Goal: Information Seeking & Learning: Learn about a topic

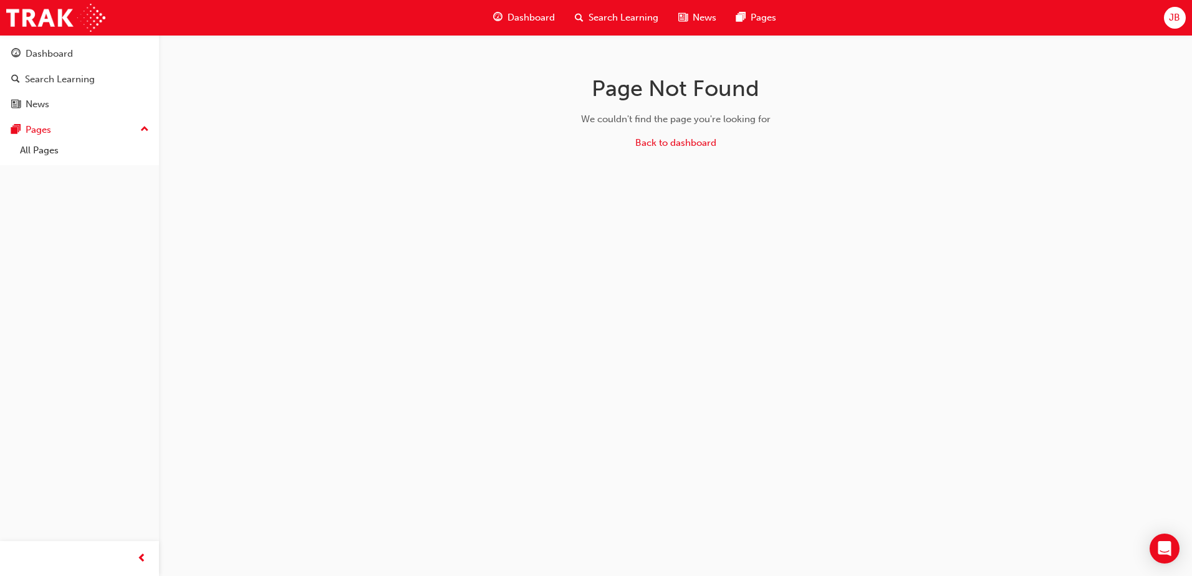
click at [1170, 14] on span "JB" at bounding box center [1174, 18] width 11 height 14
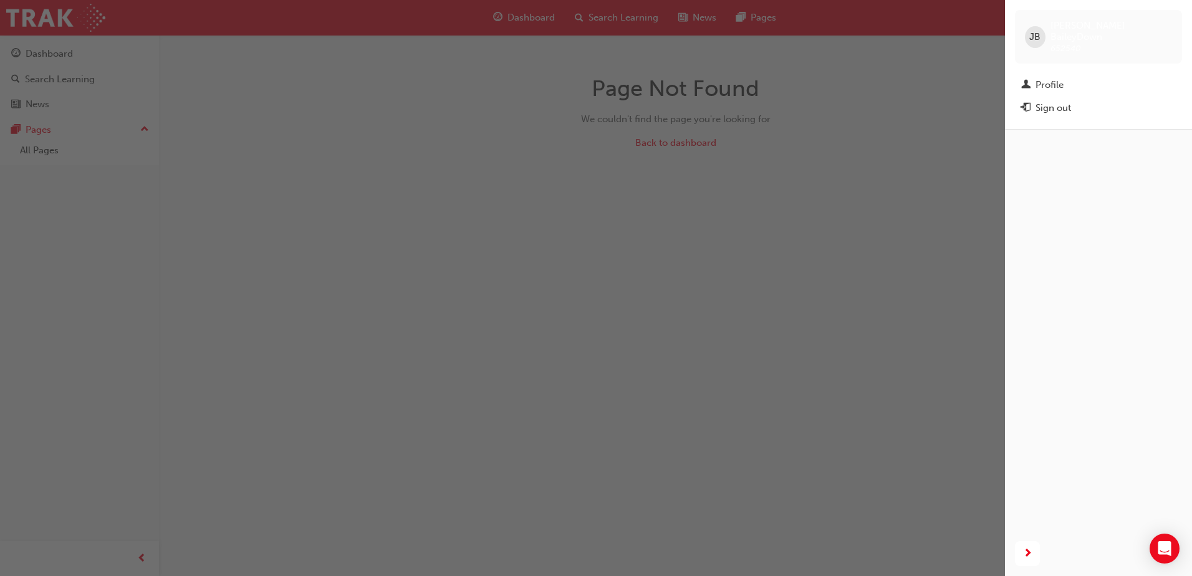
click at [868, 147] on div "button" at bounding box center [502, 288] width 1005 height 576
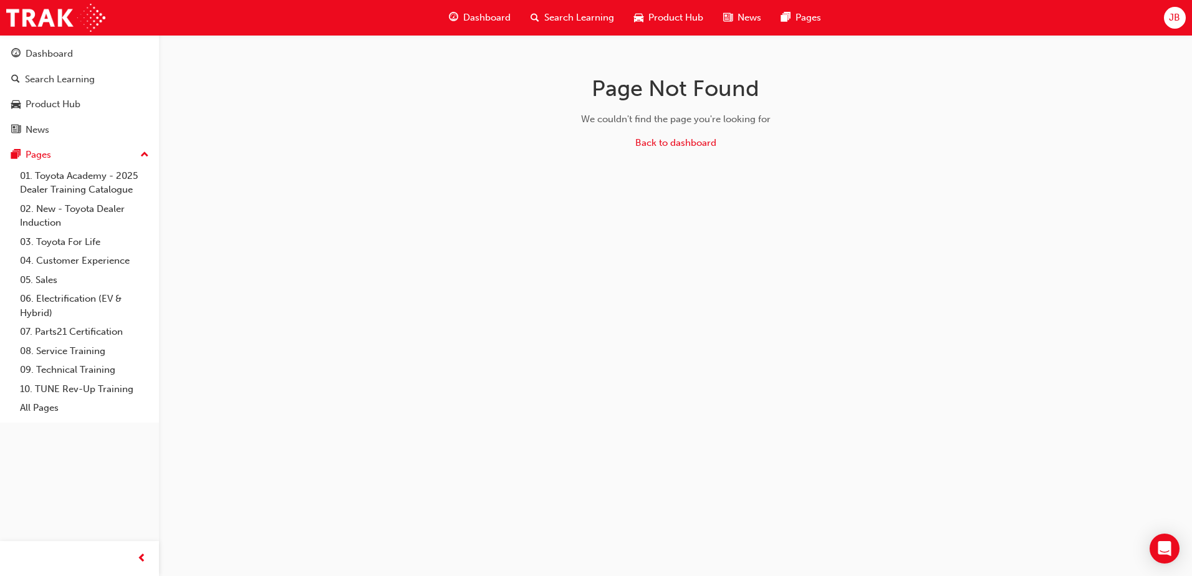
click at [580, 17] on span "Search Learning" at bounding box center [579, 18] width 70 height 14
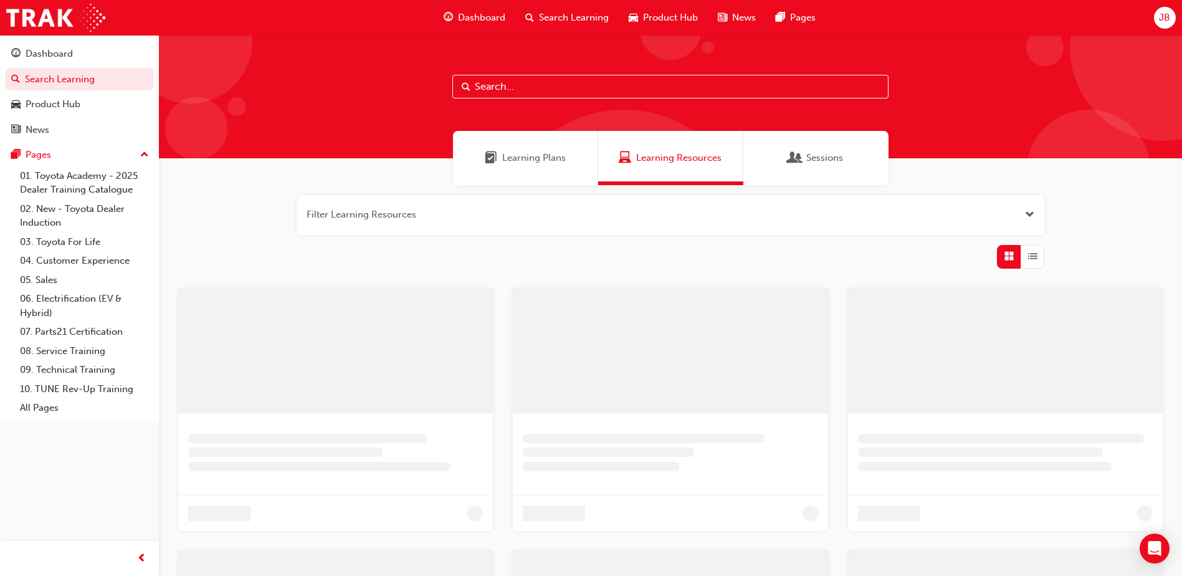
click at [541, 89] on input "text" at bounding box center [671, 87] width 436 height 24
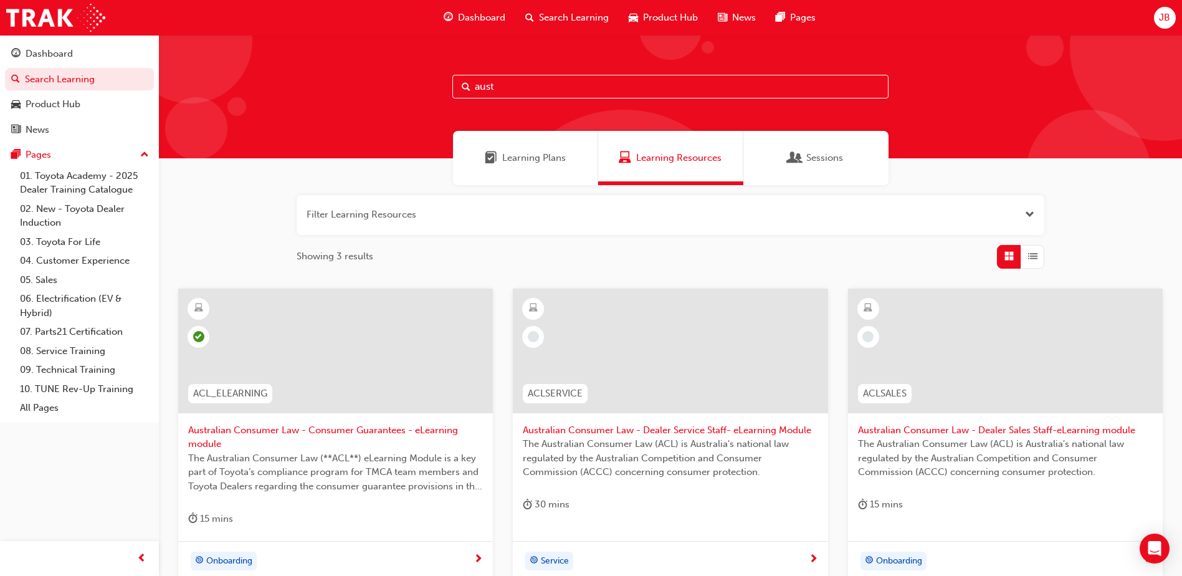
type input "aust"
click at [861, 336] on div at bounding box center [869, 337] width 22 height 22
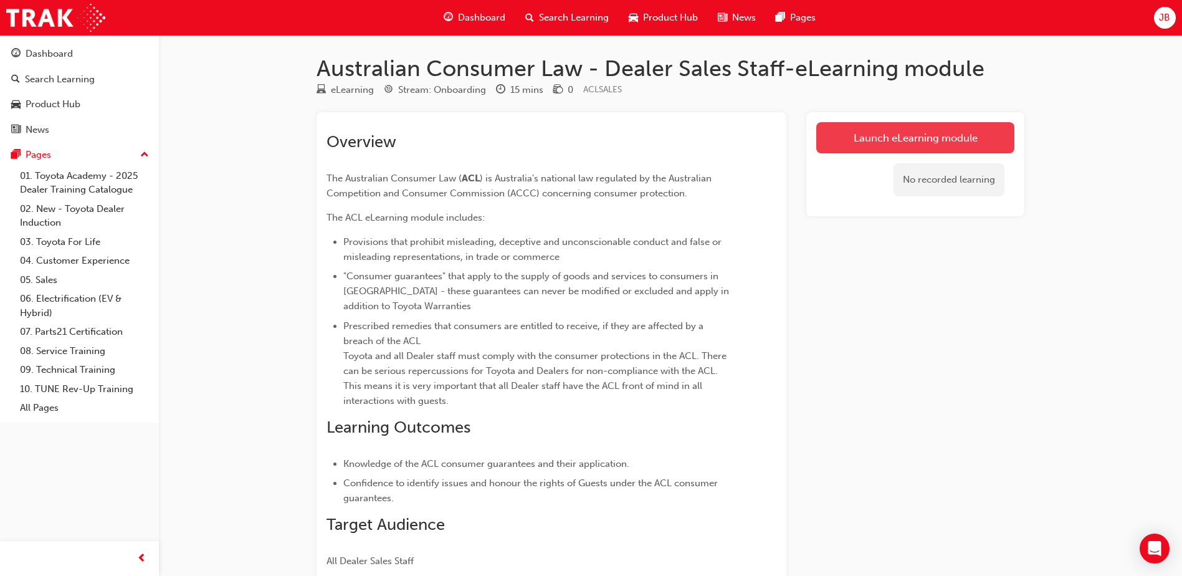
click at [881, 138] on link "Launch eLearning module" at bounding box center [915, 137] width 198 height 31
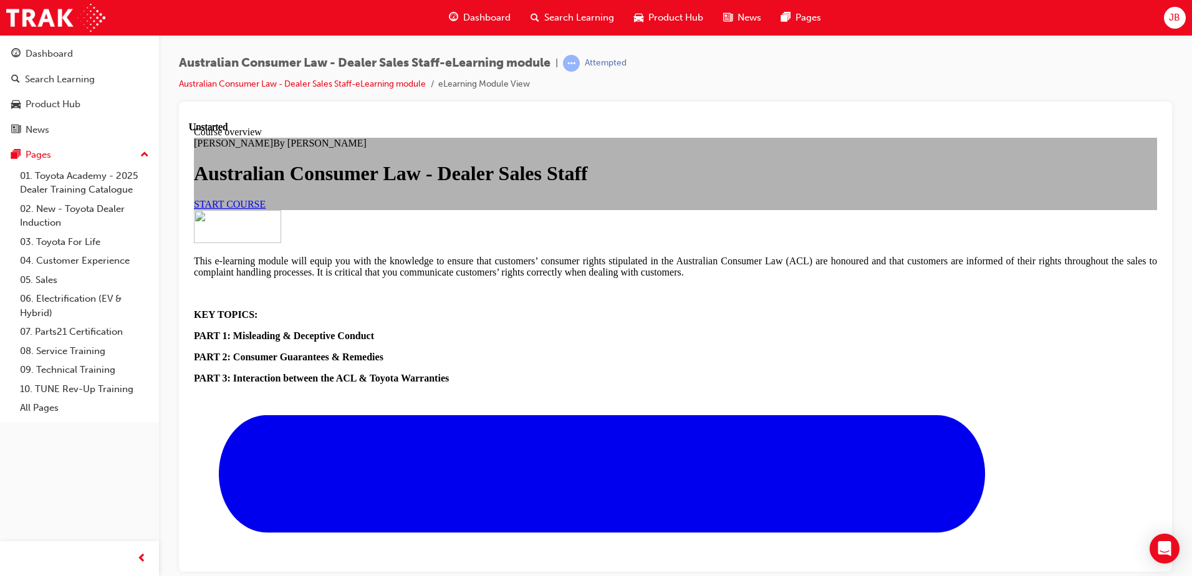
click at [266, 209] on span "START COURSE" at bounding box center [230, 203] width 72 height 11
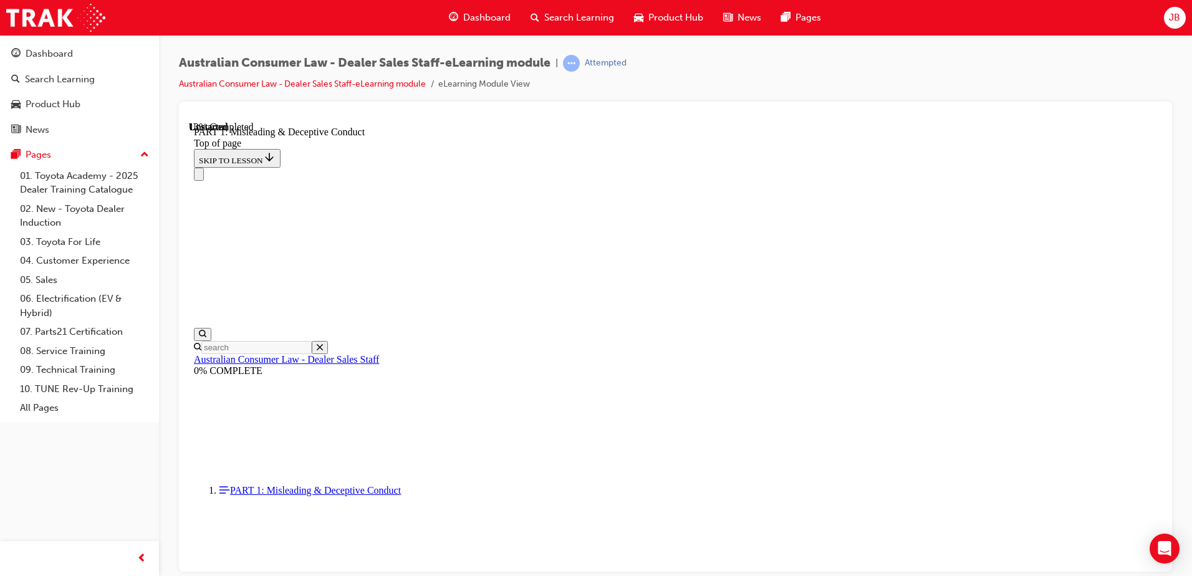
scroll to position [849, 0]
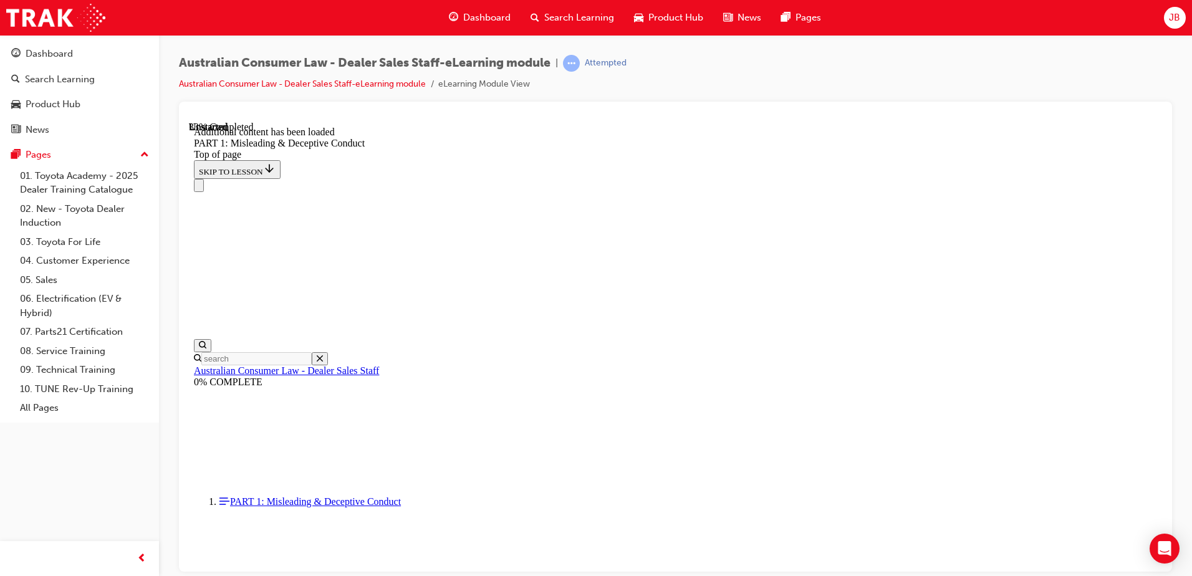
scroll to position [1490, 0]
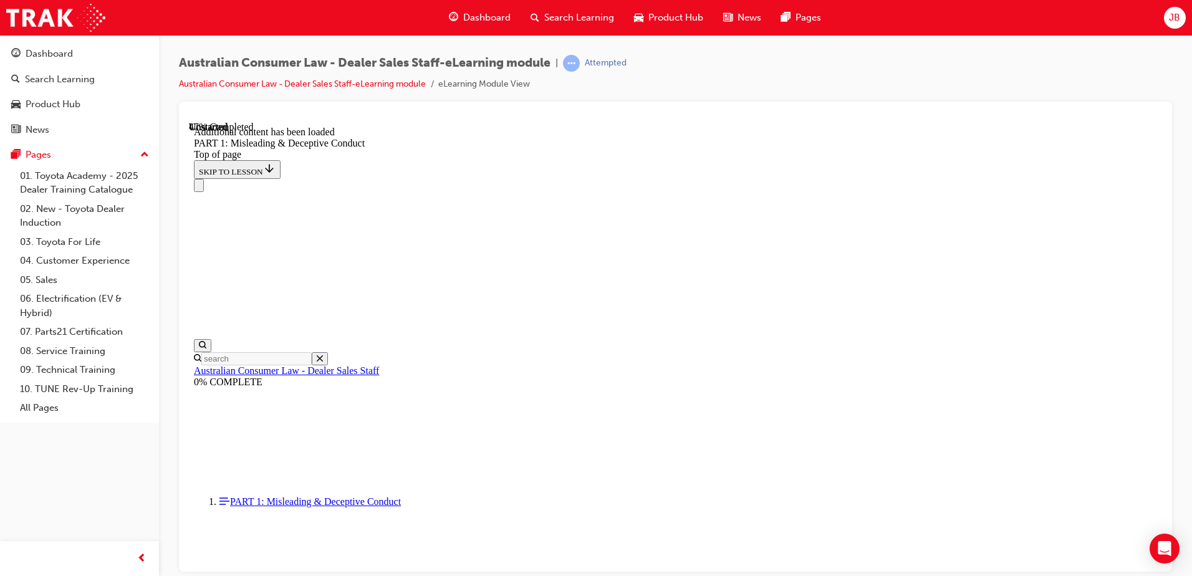
scroll to position [1770, 0]
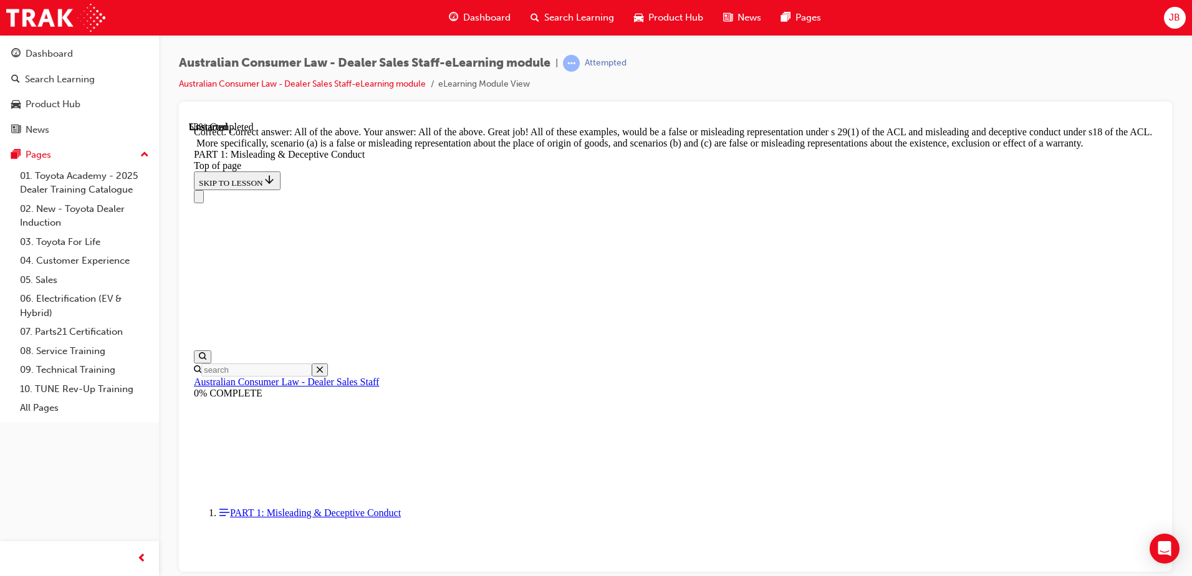
scroll to position [2142, 0]
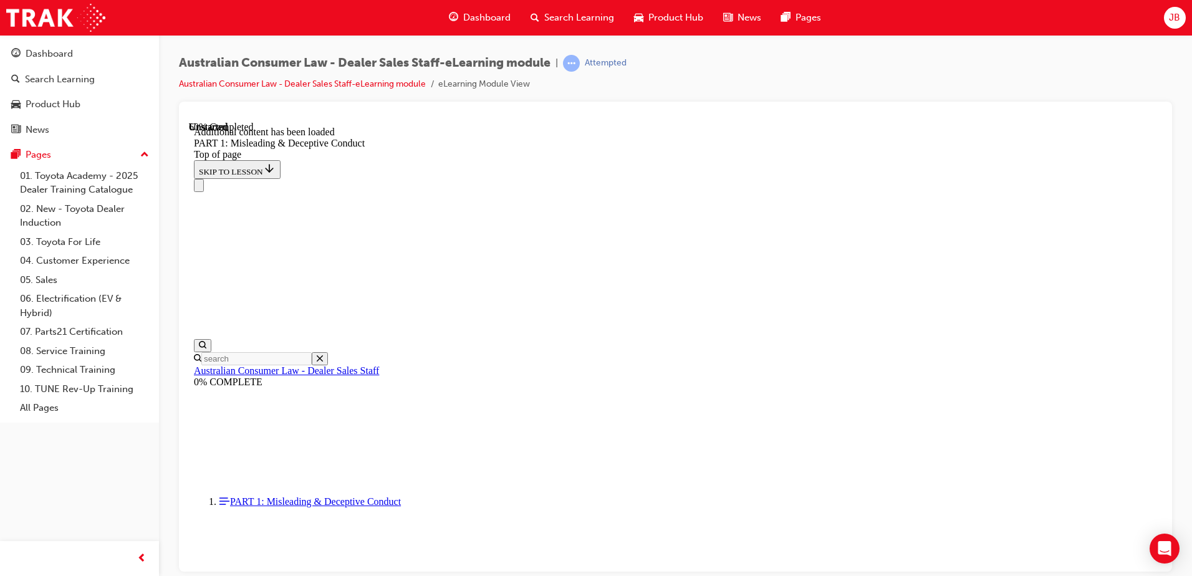
scroll to position [2459, 0]
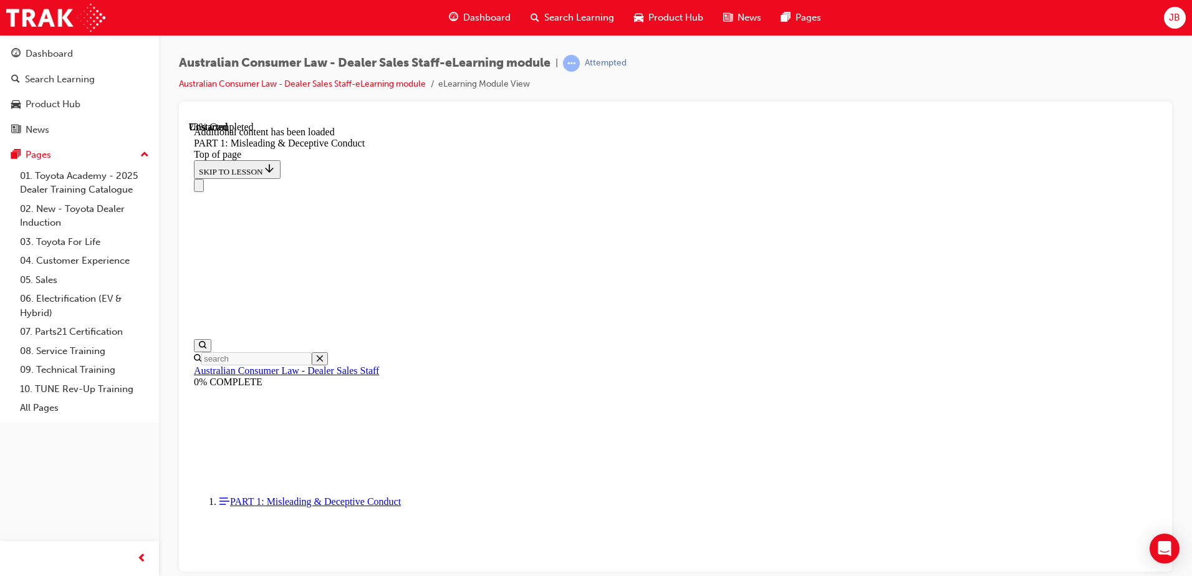
scroll to position [3045, 0]
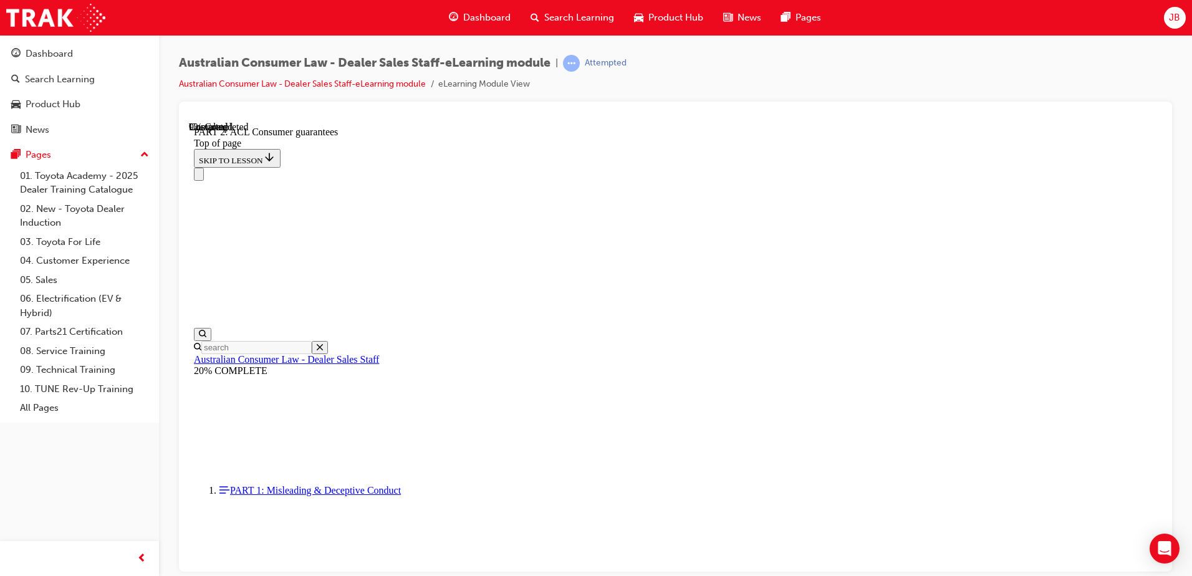
scroll to position [2033, 0]
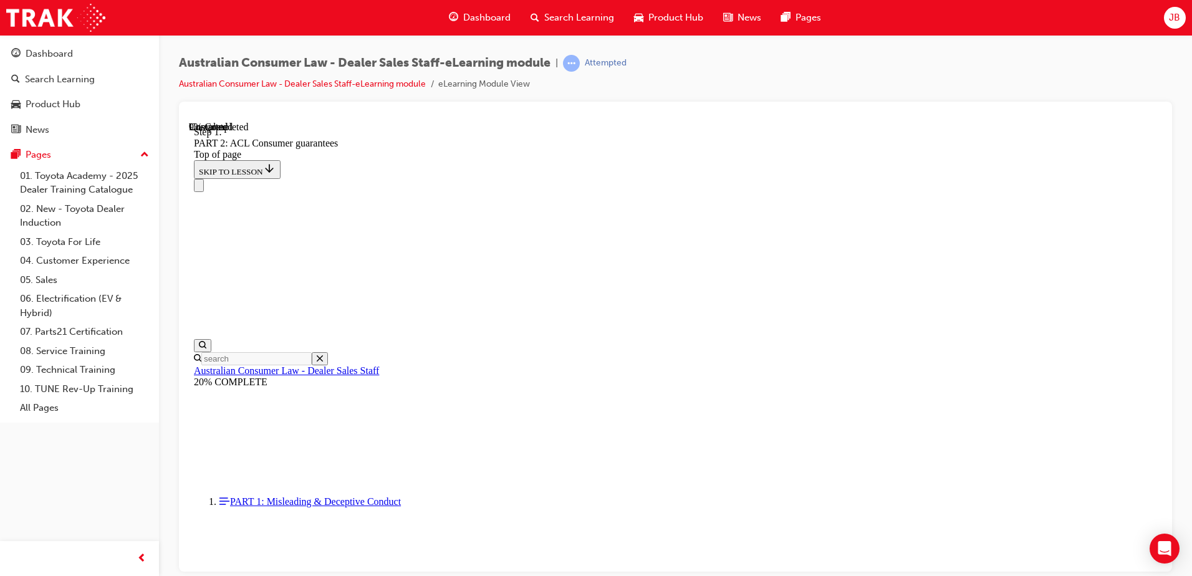
scroll to position [2021, 0]
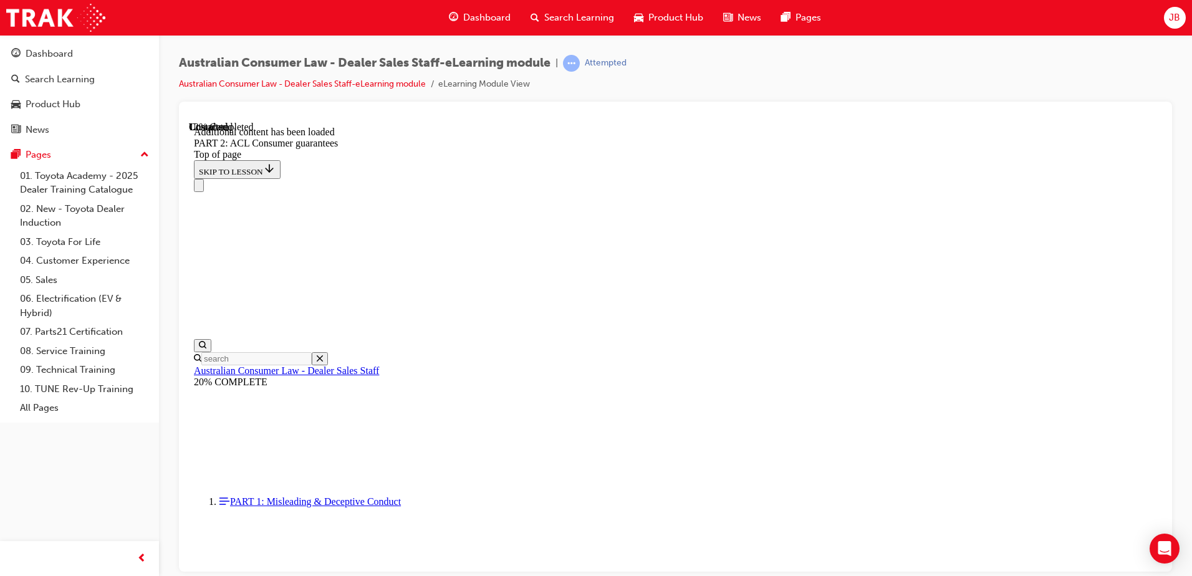
scroll to position [2357, 0]
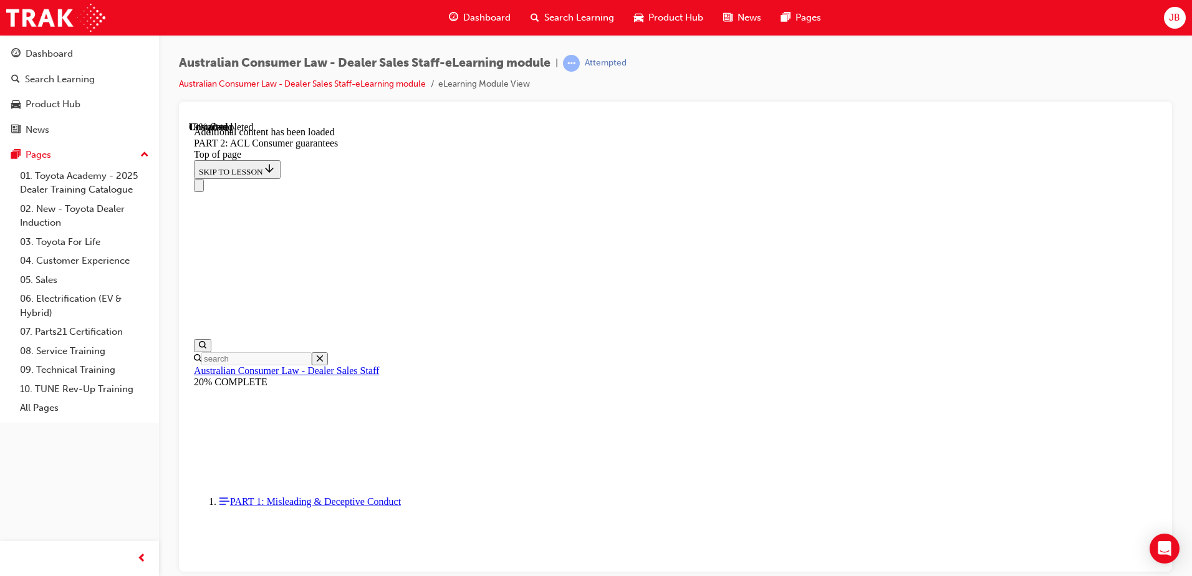
scroll to position [3005, 0]
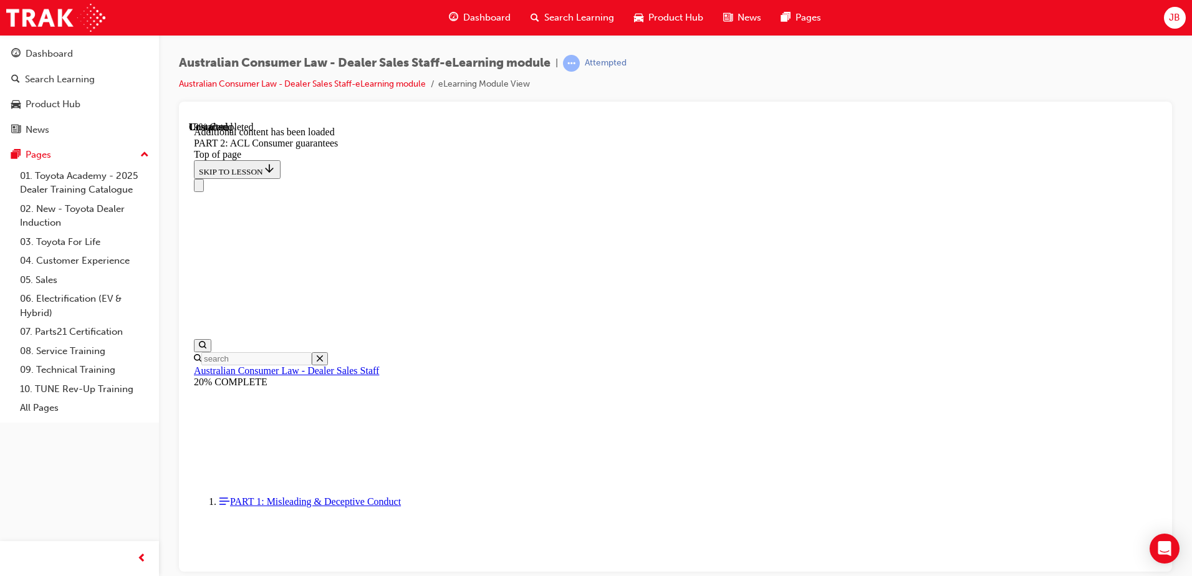
scroll to position [3029, 0]
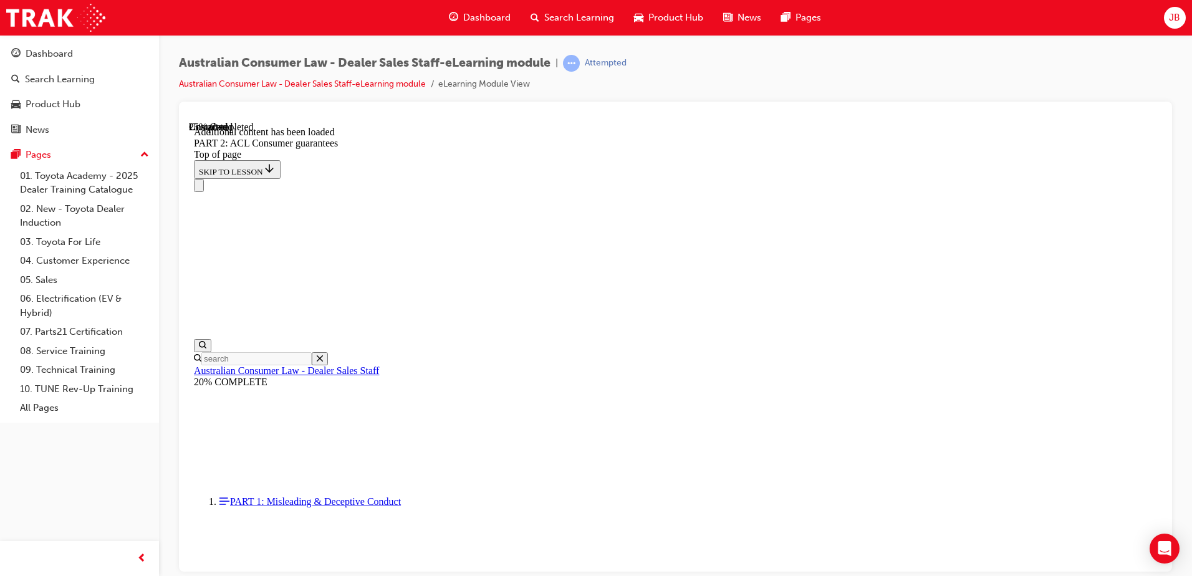
scroll to position [3694, 0]
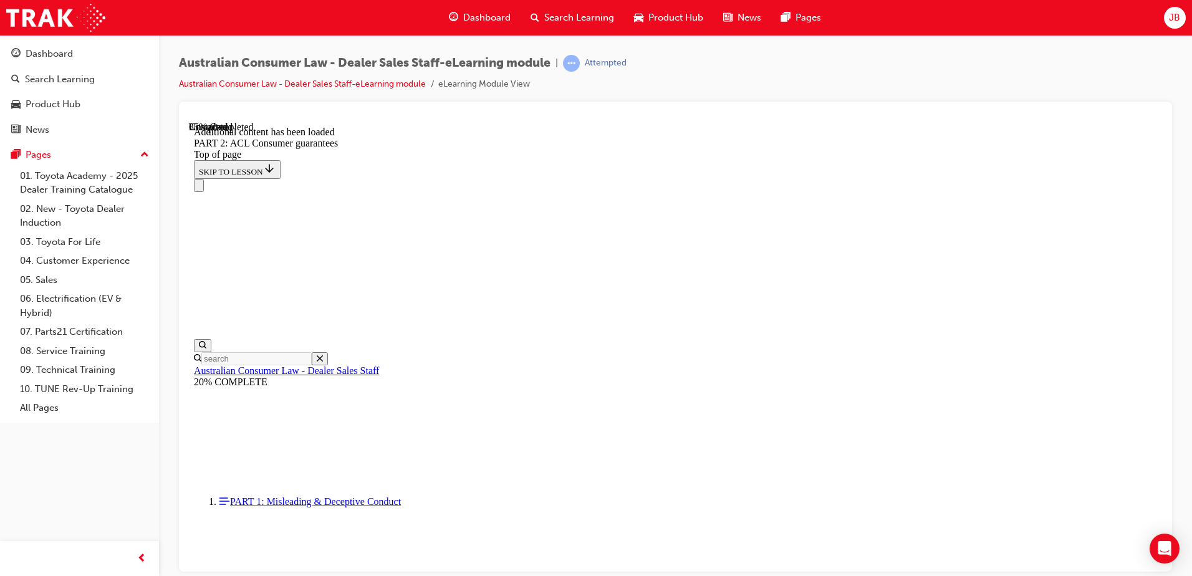
scroll to position [5295, 0]
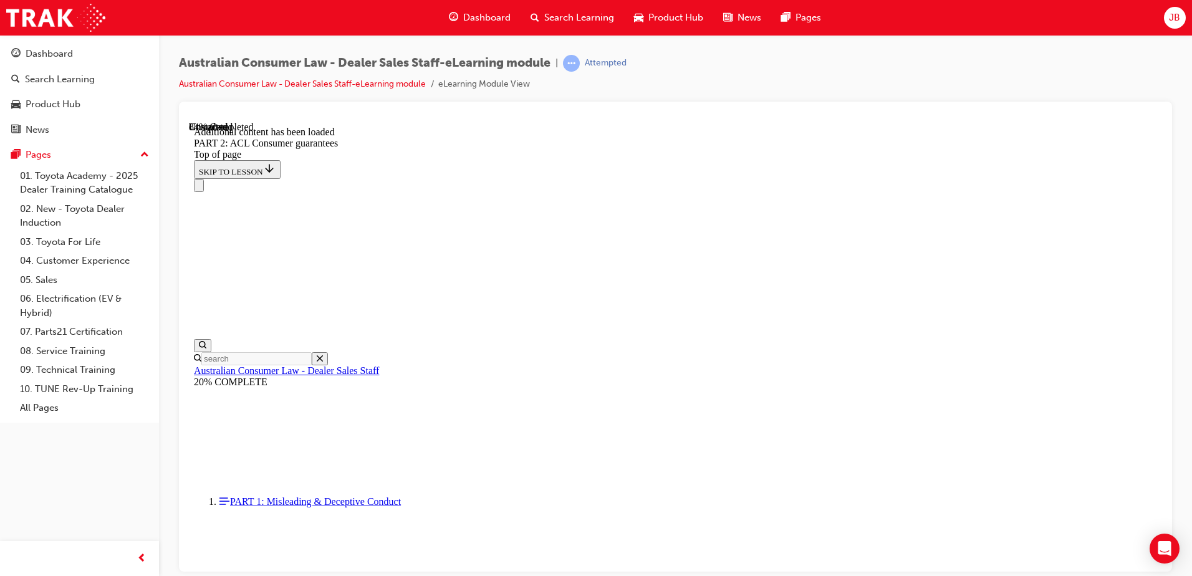
scroll to position [12200, 0]
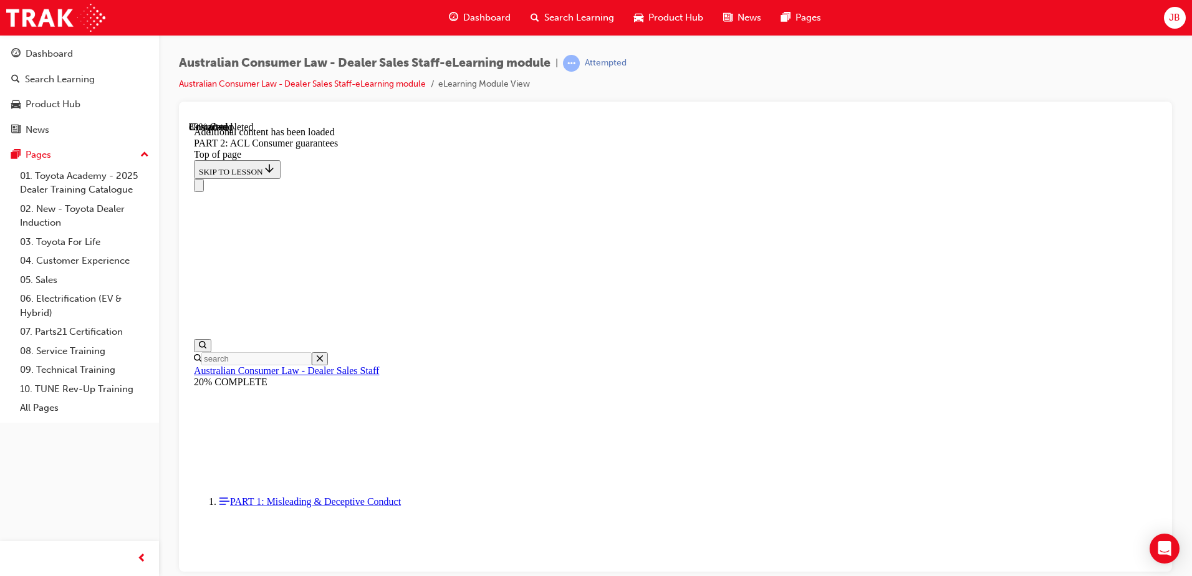
scroll to position [13541, 0]
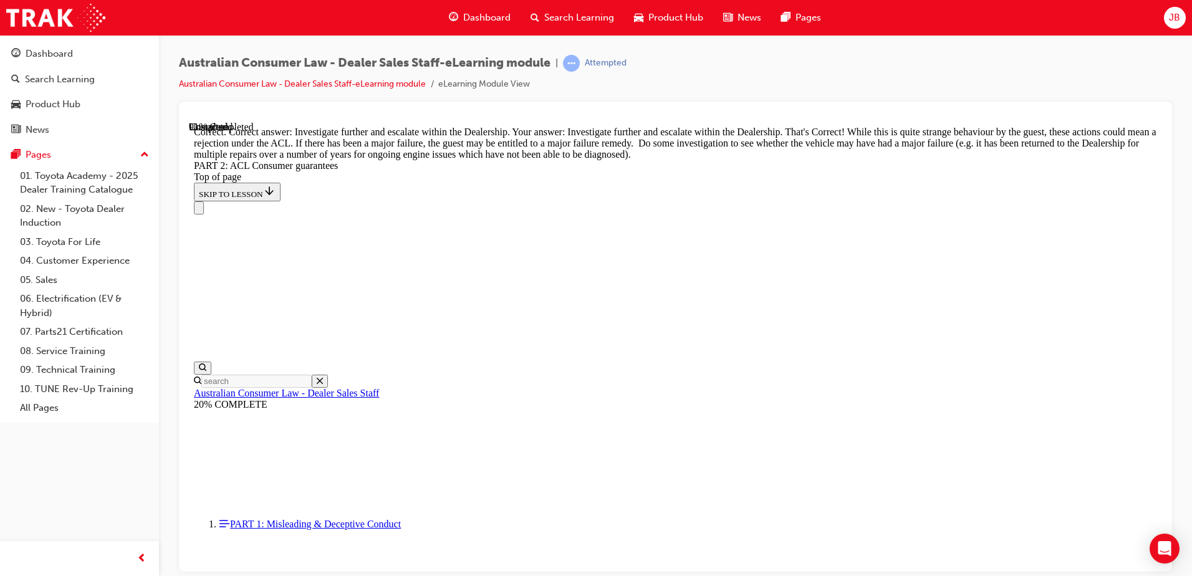
scroll to position [13897, 0]
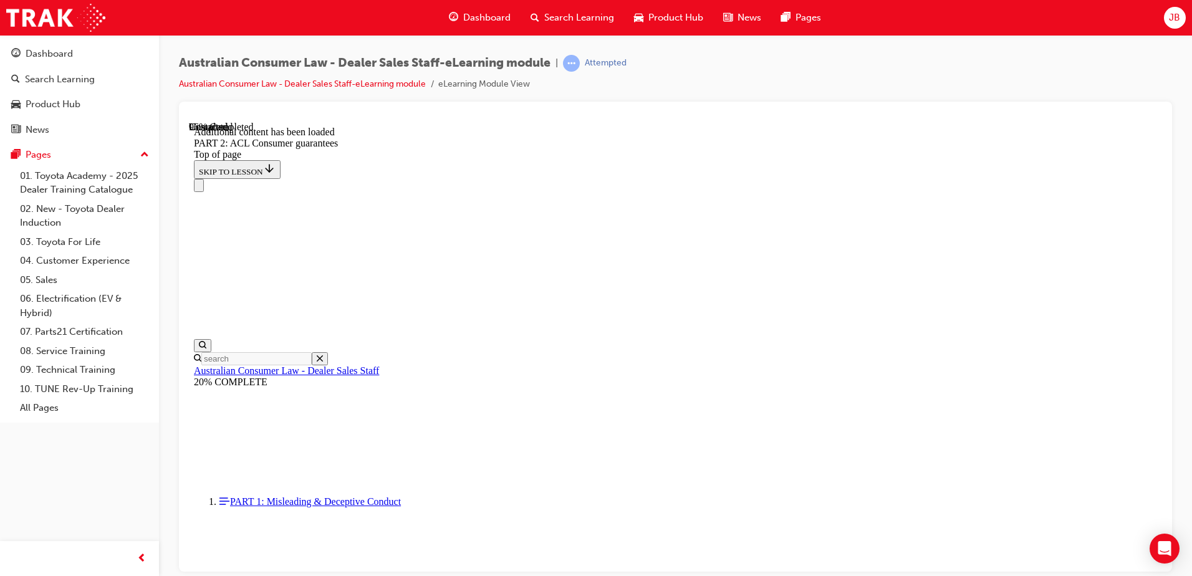
scroll to position [15025, 0]
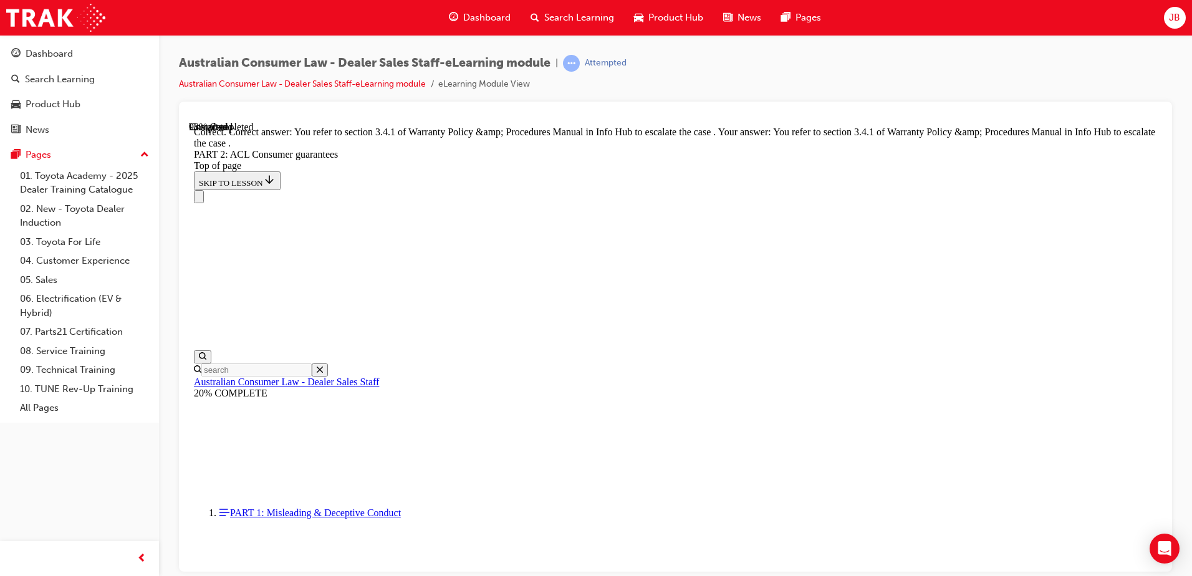
scroll to position [15654, 0]
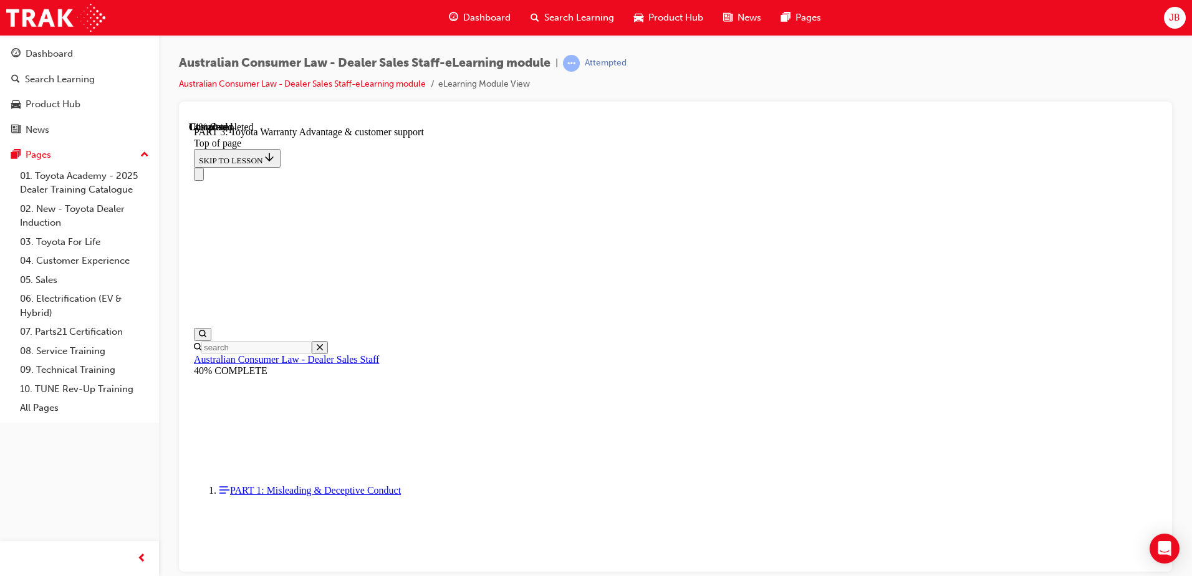
scroll to position [849, 0]
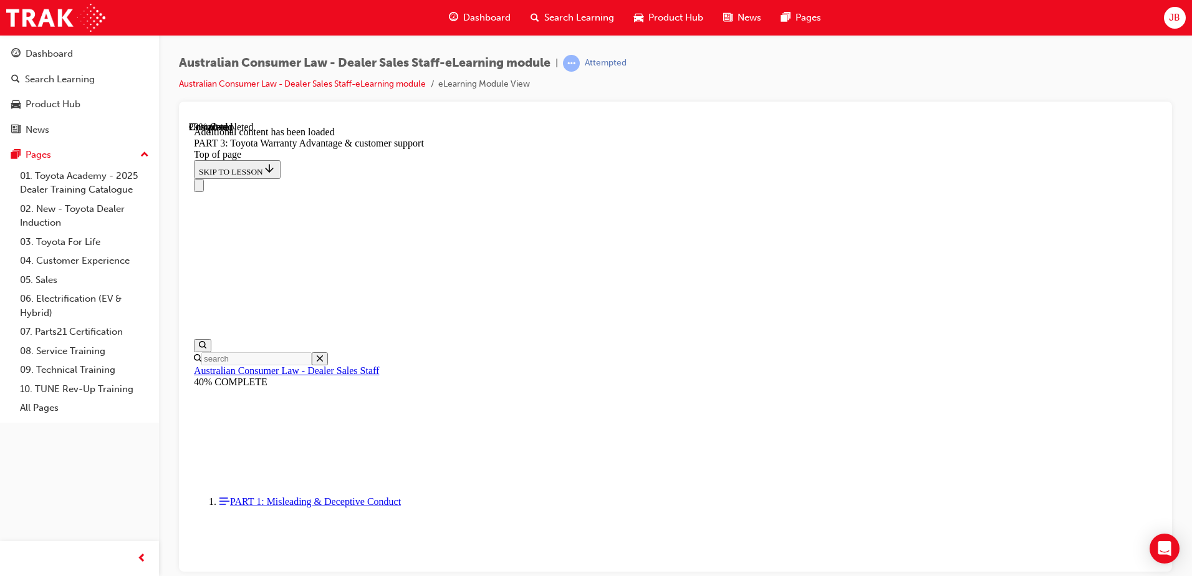
scroll to position [1455, 0]
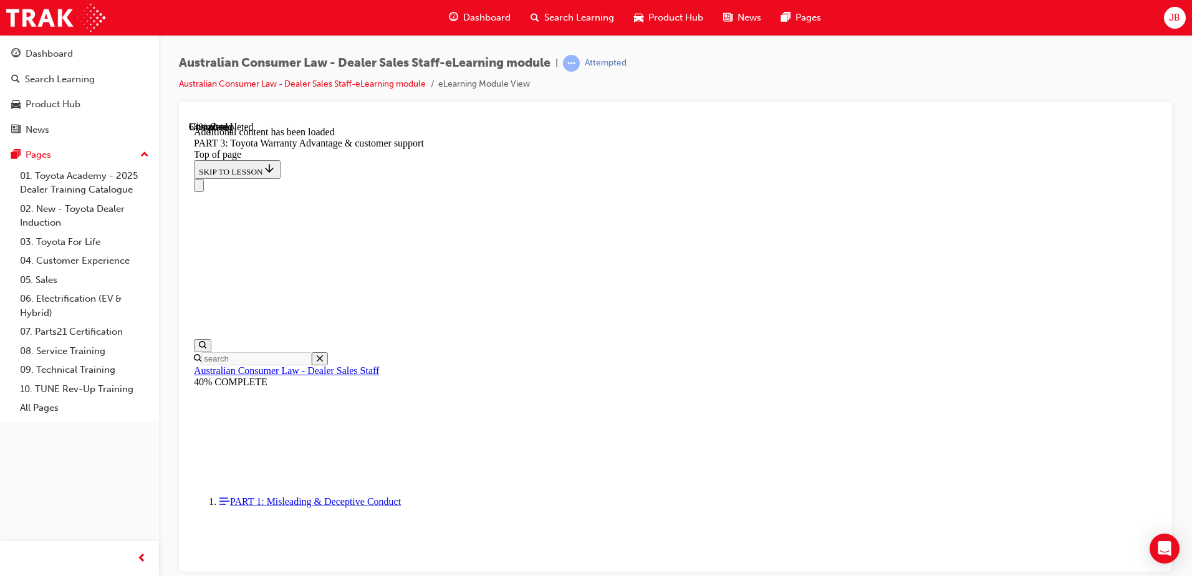
scroll to position [3374, 0]
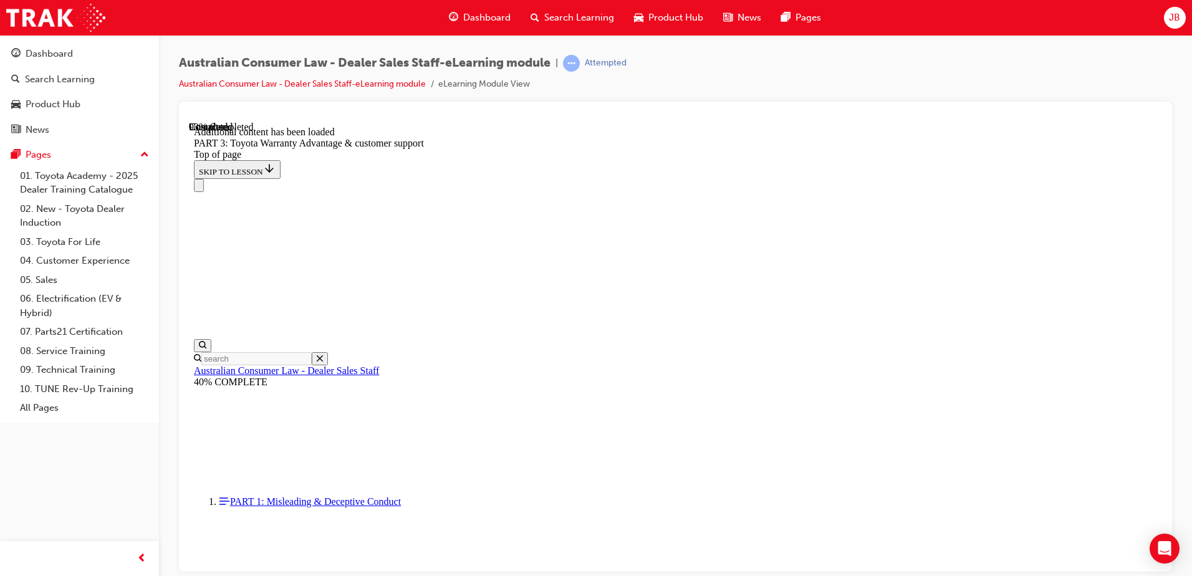
scroll to position [3958, 0]
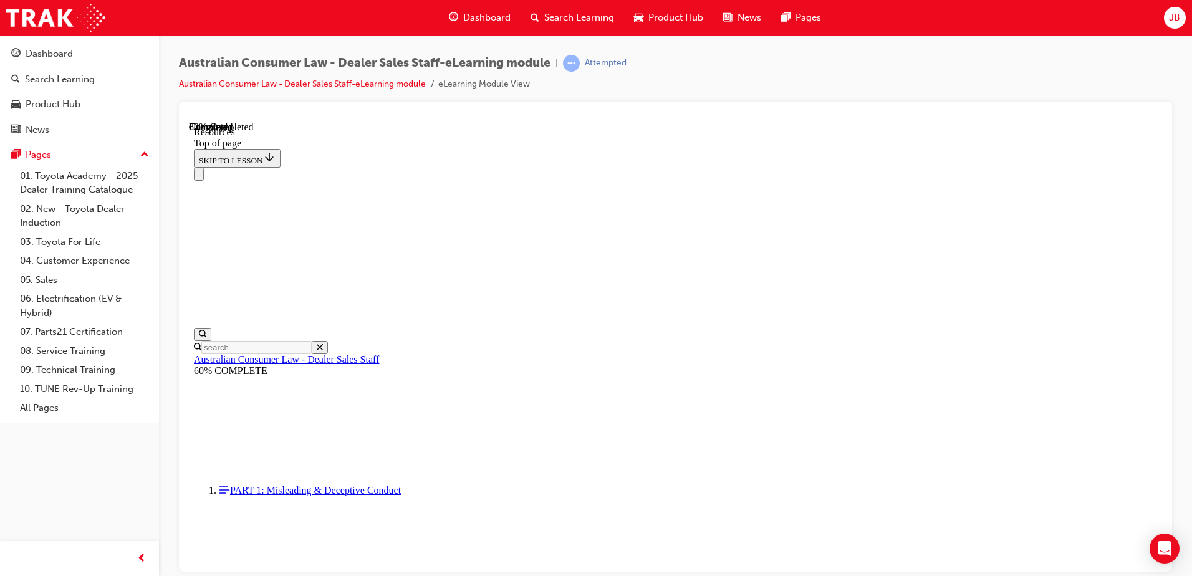
scroll to position [630, 0]
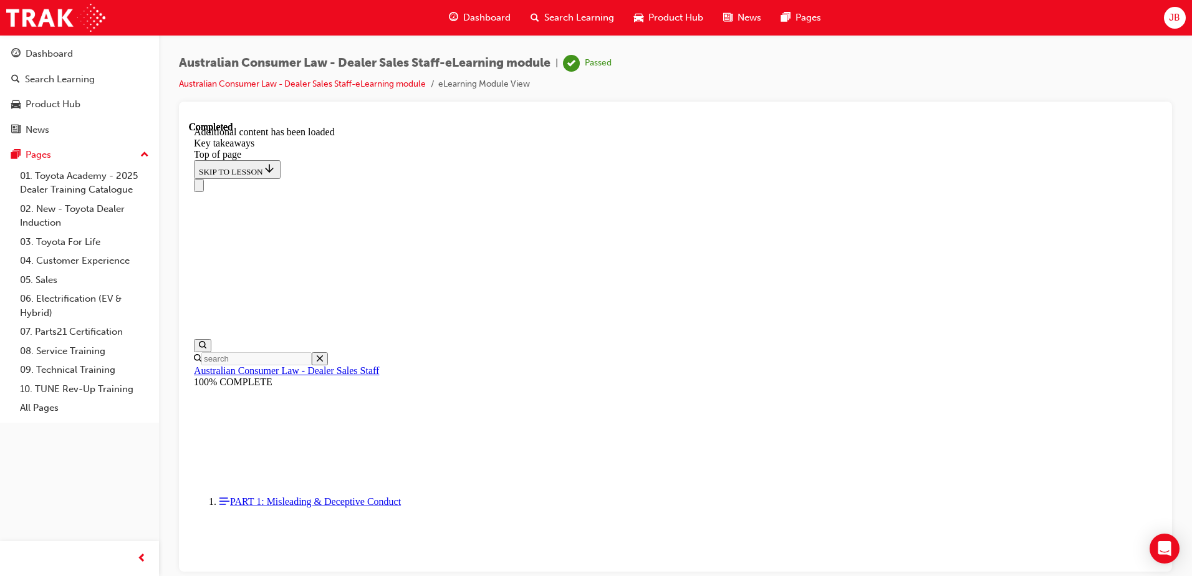
click at [1171, 19] on span "JB" at bounding box center [1174, 18] width 11 height 14
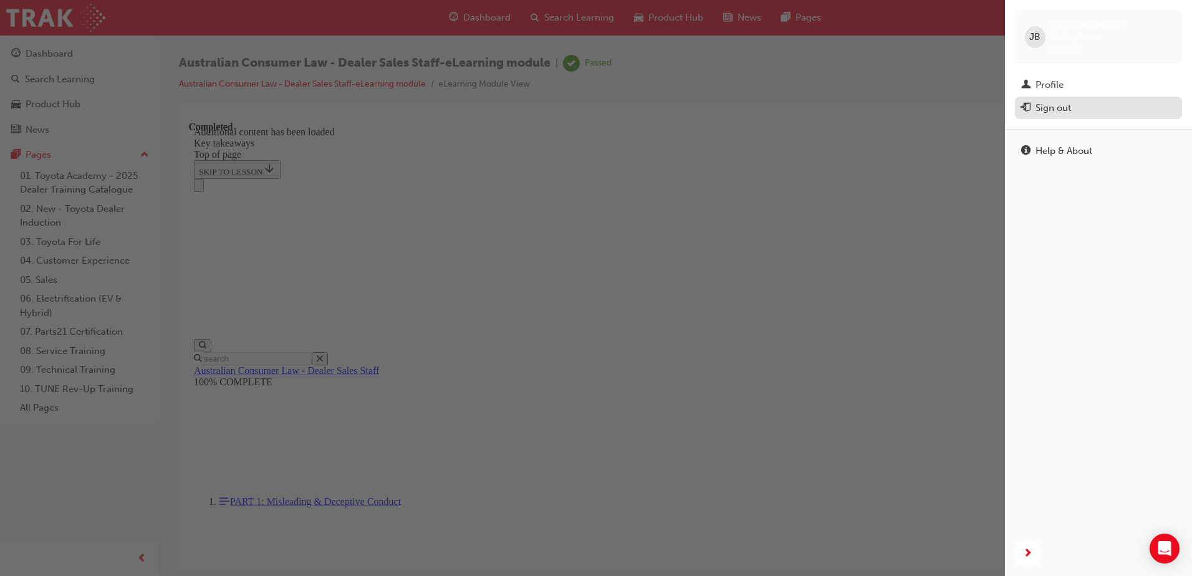
click at [1063, 101] on div "Sign out" at bounding box center [1053, 108] width 36 height 14
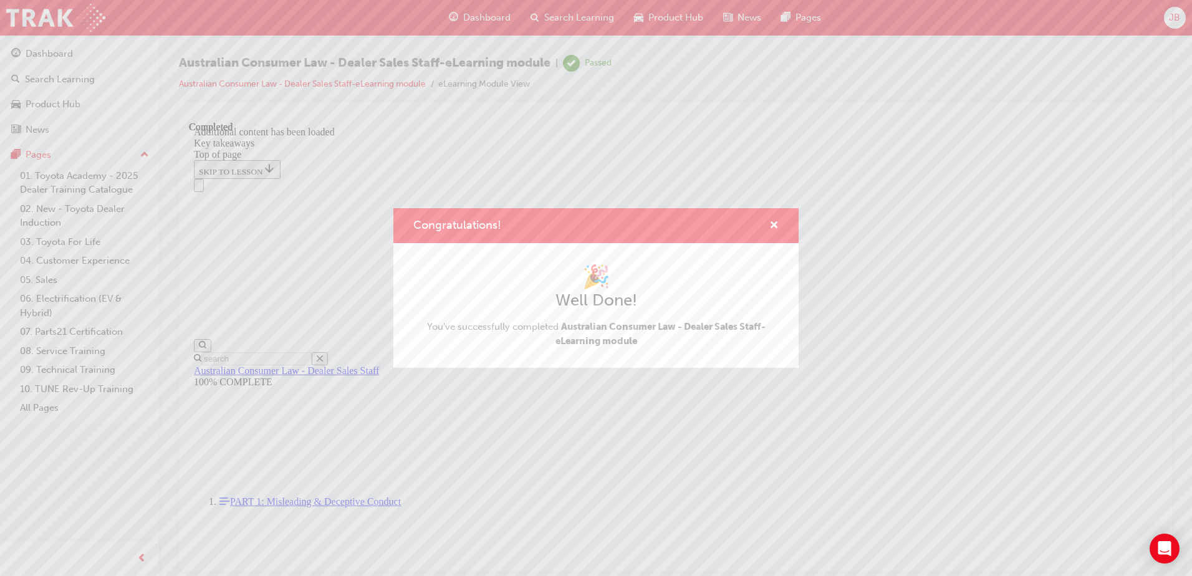
click at [934, 146] on div "Congratulations! 🎉 Well Done! You've successfully completed Australian Consumer…" at bounding box center [596, 288] width 1192 height 576
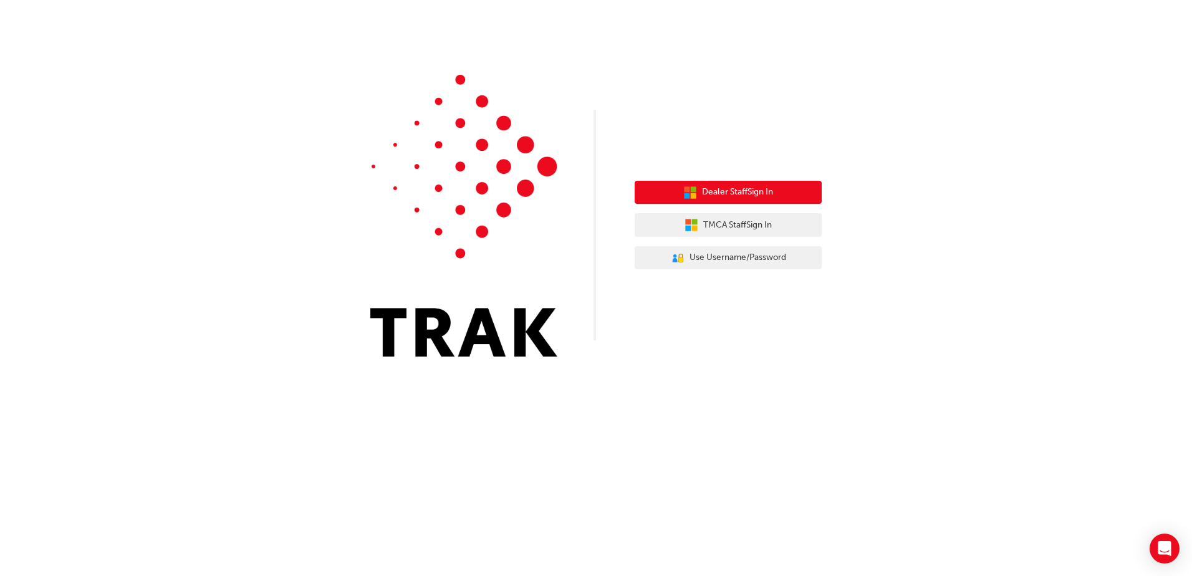
click at [717, 193] on span "Dealer Staff Sign In" at bounding box center [737, 192] width 71 height 14
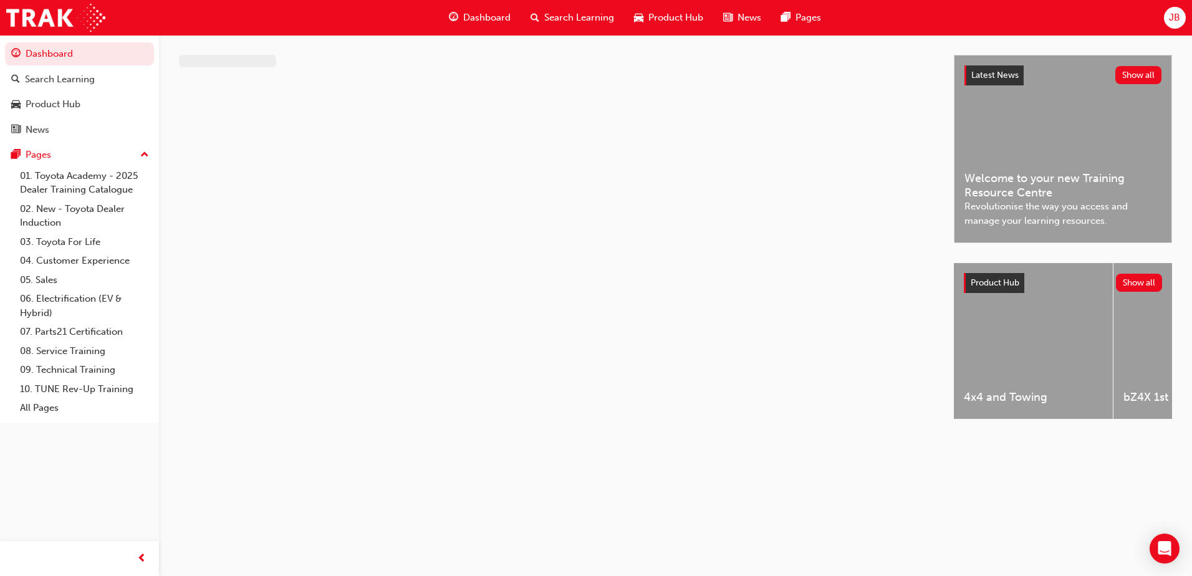
click at [567, 22] on span "Search Learning" at bounding box center [579, 18] width 70 height 14
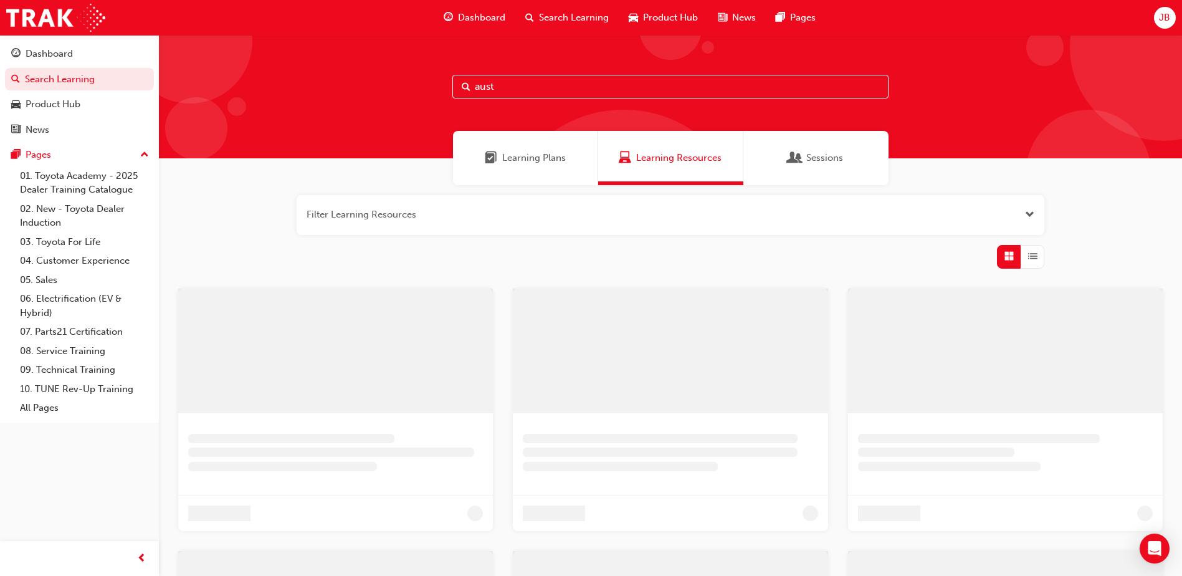
click at [563, 95] on input "aust" at bounding box center [671, 87] width 436 height 24
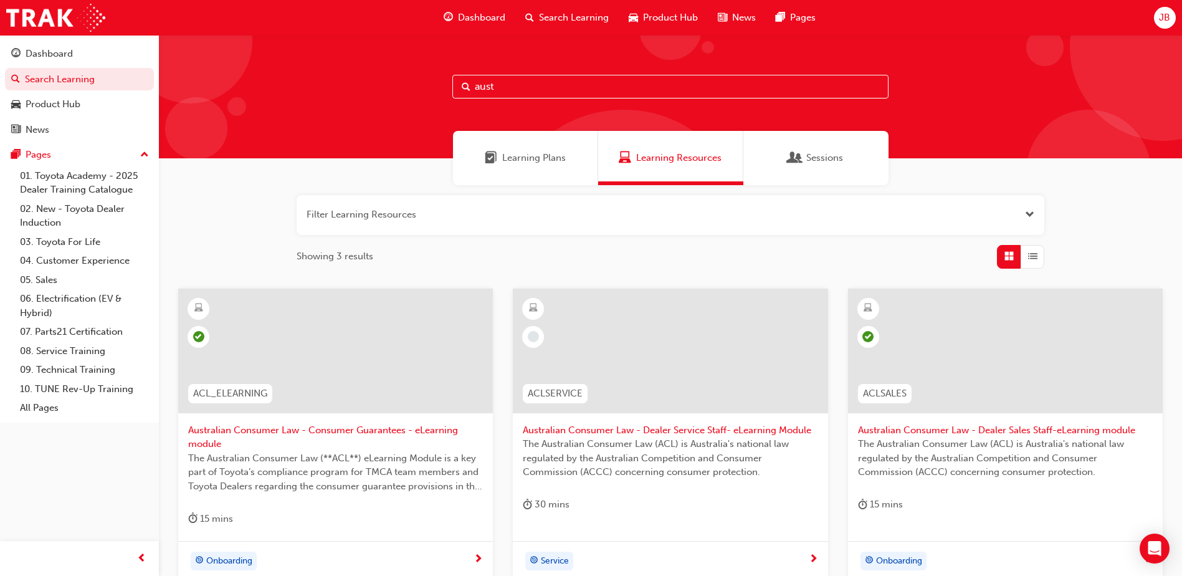
click at [1164, 14] on span "JB" at bounding box center [1164, 18] width 11 height 14
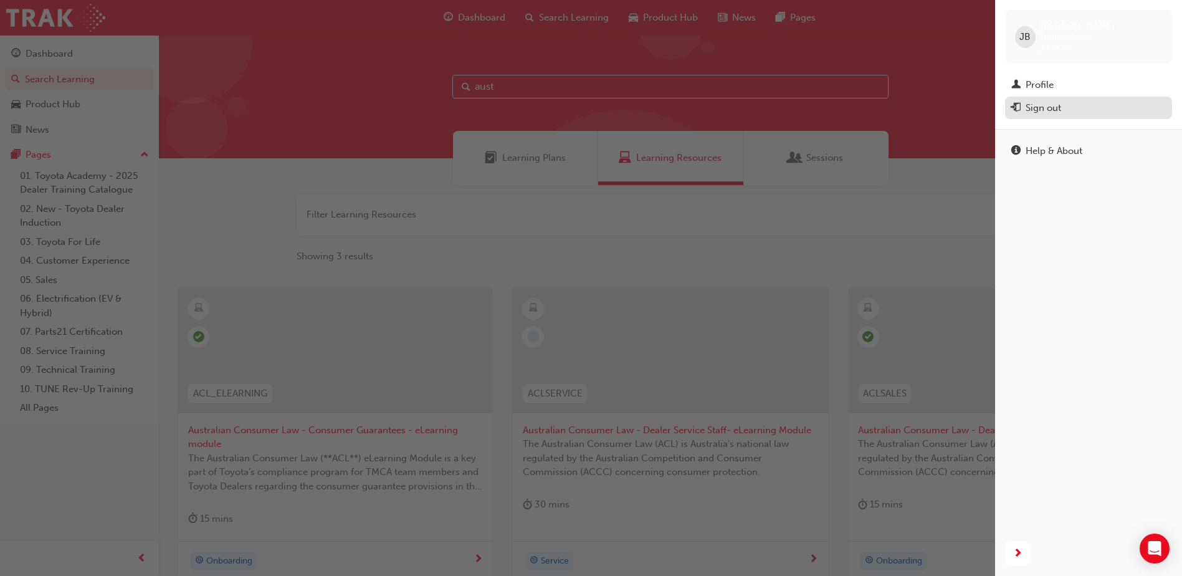
click at [1028, 102] on div "Sign out" at bounding box center [1044, 108] width 36 height 14
